Goal: Task Accomplishment & Management: Manage account settings

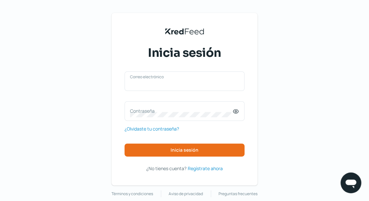
type input "[EMAIL_ADDRESS][DOMAIN_NAME]"
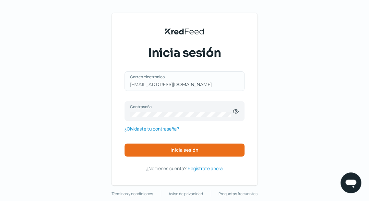
click at [161, 83] on div "[EMAIL_ADDRESS][DOMAIN_NAME] Correo electrónico" at bounding box center [185, 80] width 120 height 19
click at [186, 152] on span "Inicia sesión" at bounding box center [185, 150] width 28 height 5
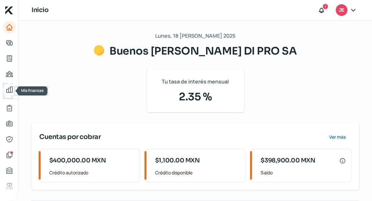
click at [9, 93] on icon "Mis finanzas" at bounding box center [10, 90] width 8 height 8
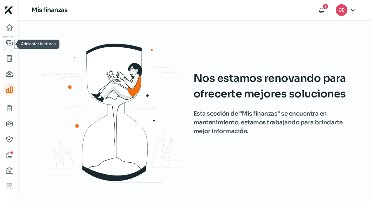
click at [8, 44] on icon "Adelantar facturas" at bounding box center [10, 43] width 8 height 8
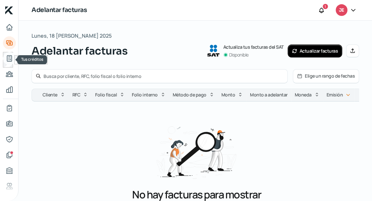
click at [9, 55] on icon "Tus créditos" at bounding box center [10, 58] width 8 height 8
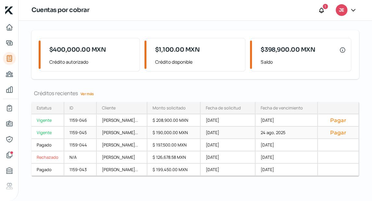
scroll to position [42, 0]
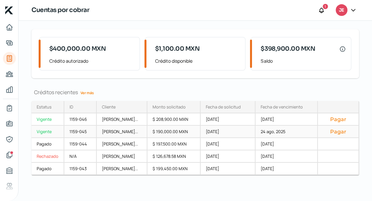
click at [341, 128] on button "Pagar" at bounding box center [338, 131] width 30 height 6
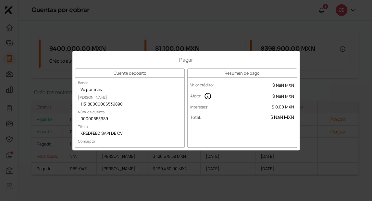
click at [334, 88] on div "Pagar Cuenta depósito Banco Ve por mas [PERSON_NAME] 113180000006539890 Núm. de…" at bounding box center [186, 100] width 372 height 201
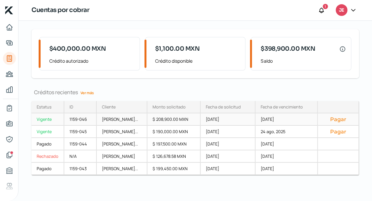
click at [273, 115] on div "[DATE]" at bounding box center [286, 119] width 62 height 12
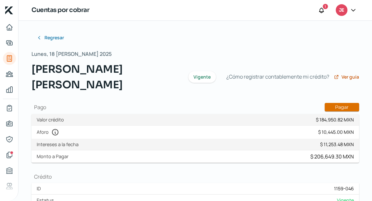
click at [329, 107] on button "Pagar" at bounding box center [341, 107] width 34 height 8
